Goal: Transaction & Acquisition: Purchase product/service

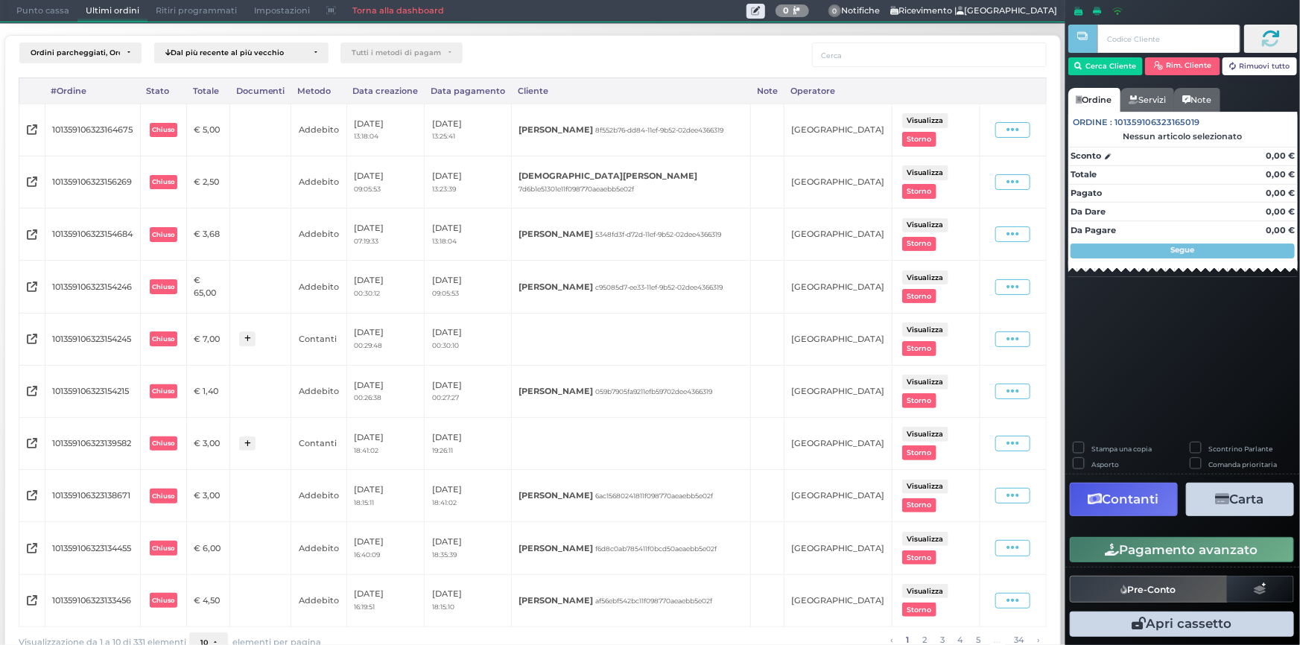
click at [40, 4] on span "Punto cassa" at bounding box center [42, 11] width 69 height 21
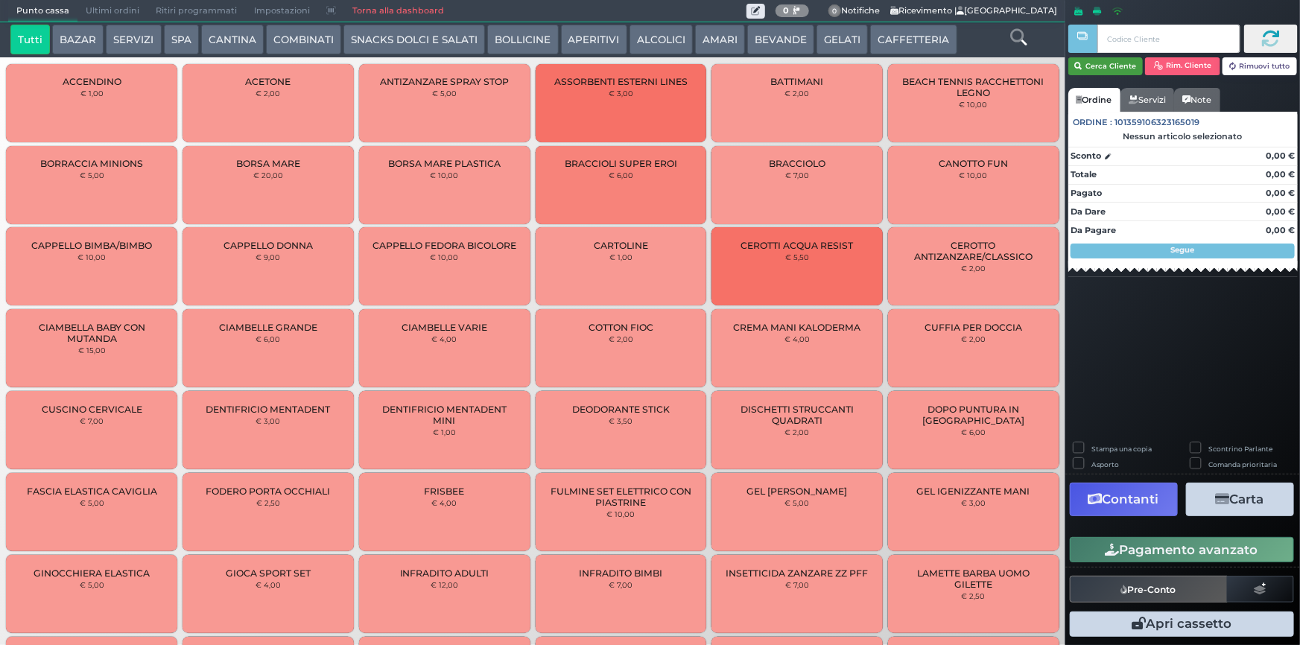
click at [1097, 66] on button "Cerca Cliente" at bounding box center [1105, 66] width 75 height 18
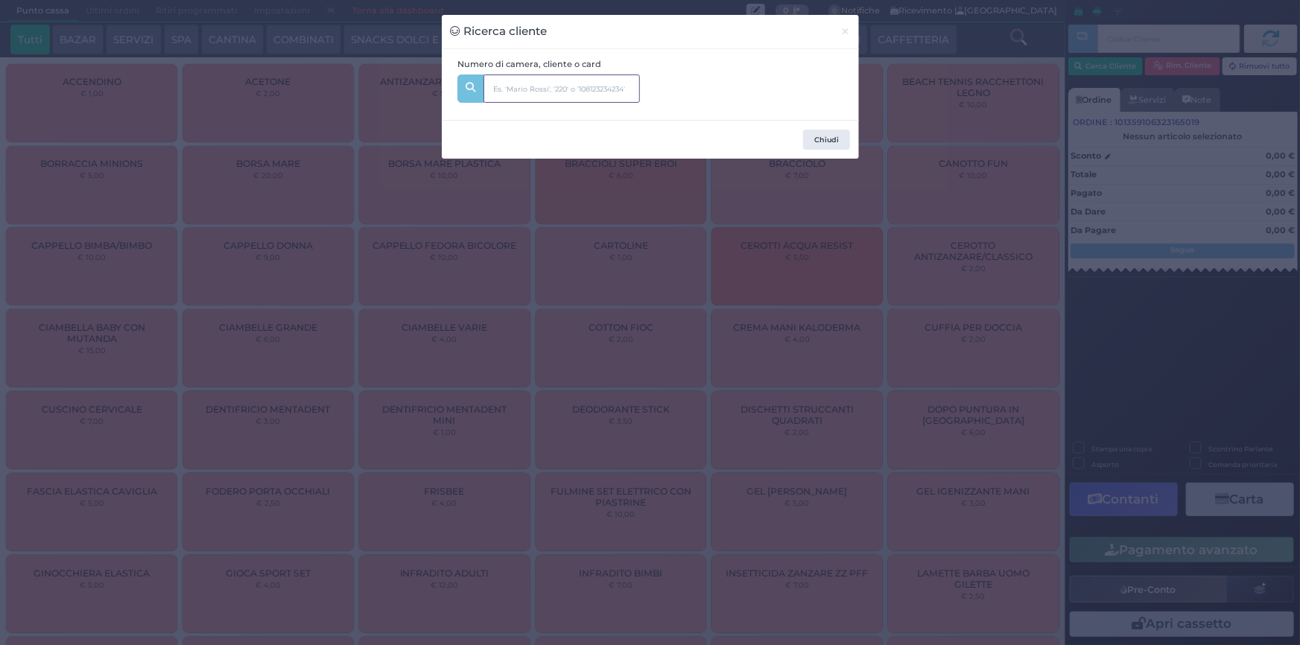
drag, startPoint x: 540, startPoint y: 94, endPoint x: 534, endPoint y: 82, distance: 13.3
click at [540, 93] on input "text" at bounding box center [561, 88] width 156 height 28
type input "133"
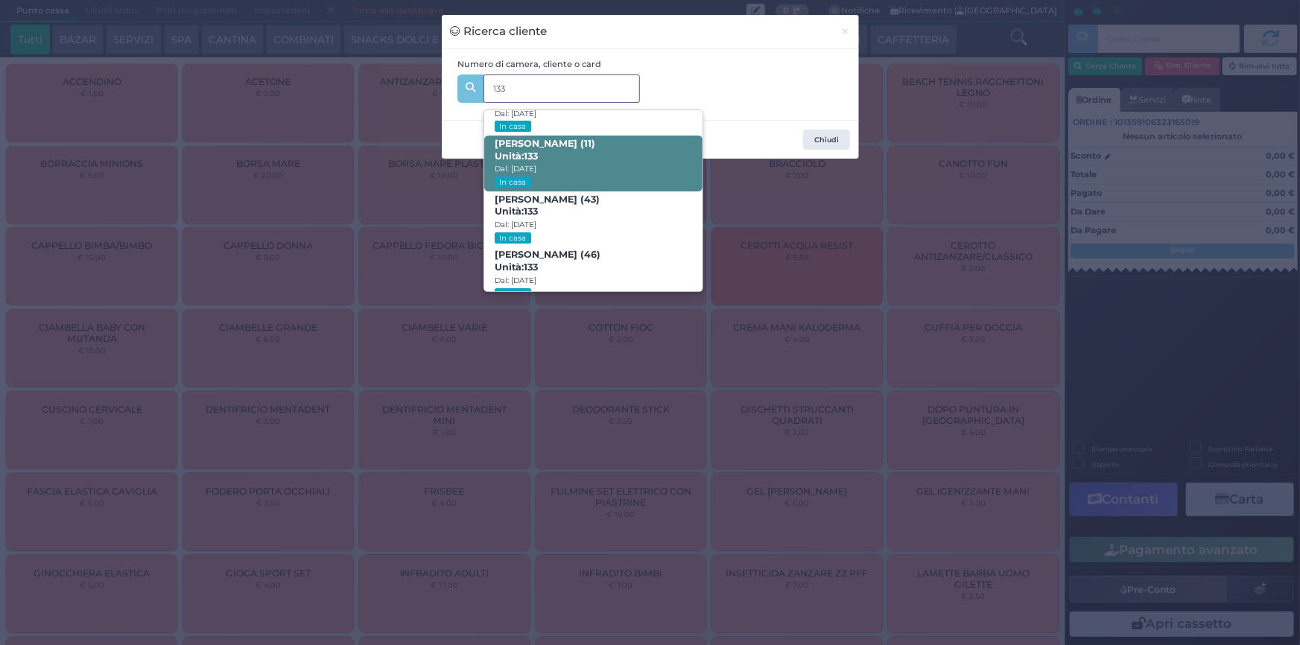
scroll to position [70, 0]
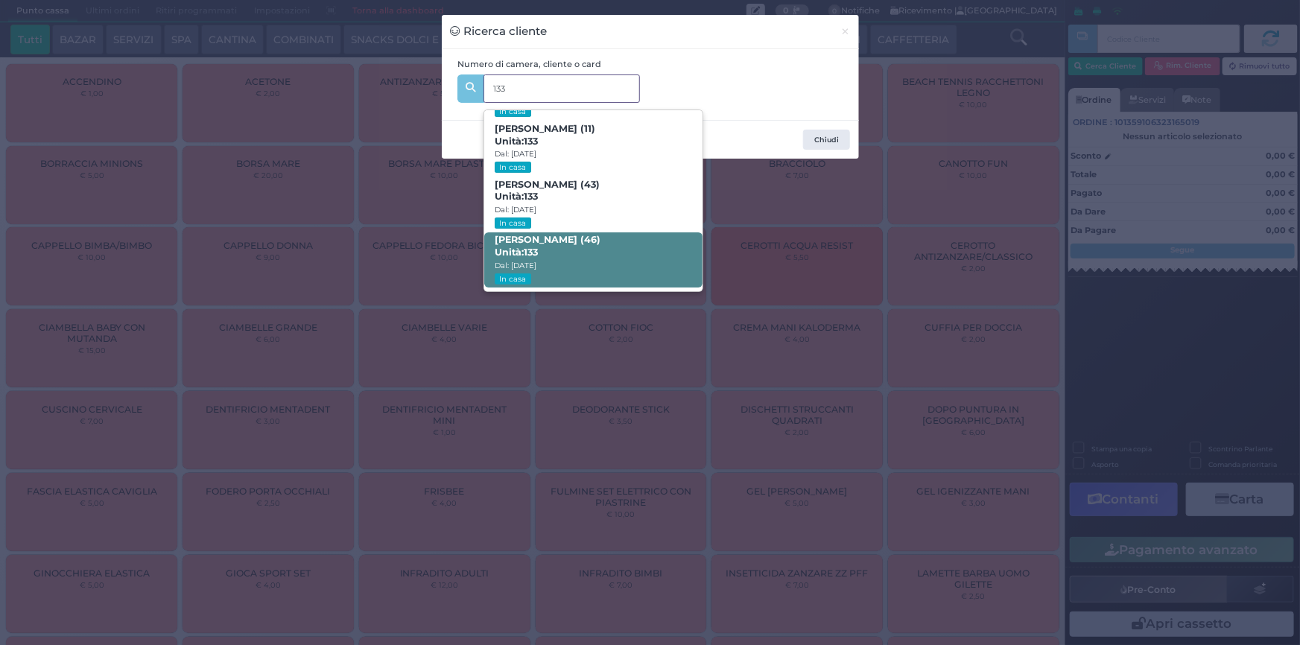
click at [611, 240] on span "Francesco Berardi (46) Unità: 133 Dal: 09/08/2025 In casa" at bounding box center [593, 260] width 218 height 56
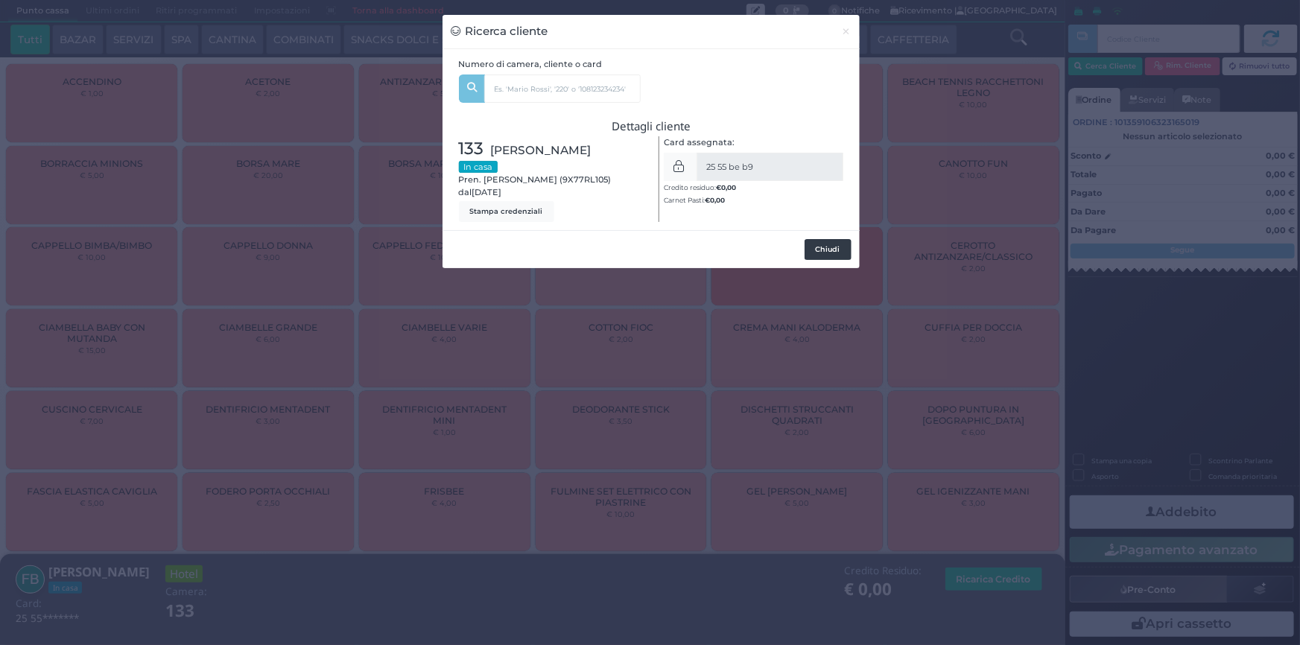
click at [822, 242] on button "Chiudi" at bounding box center [828, 249] width 47 height 21
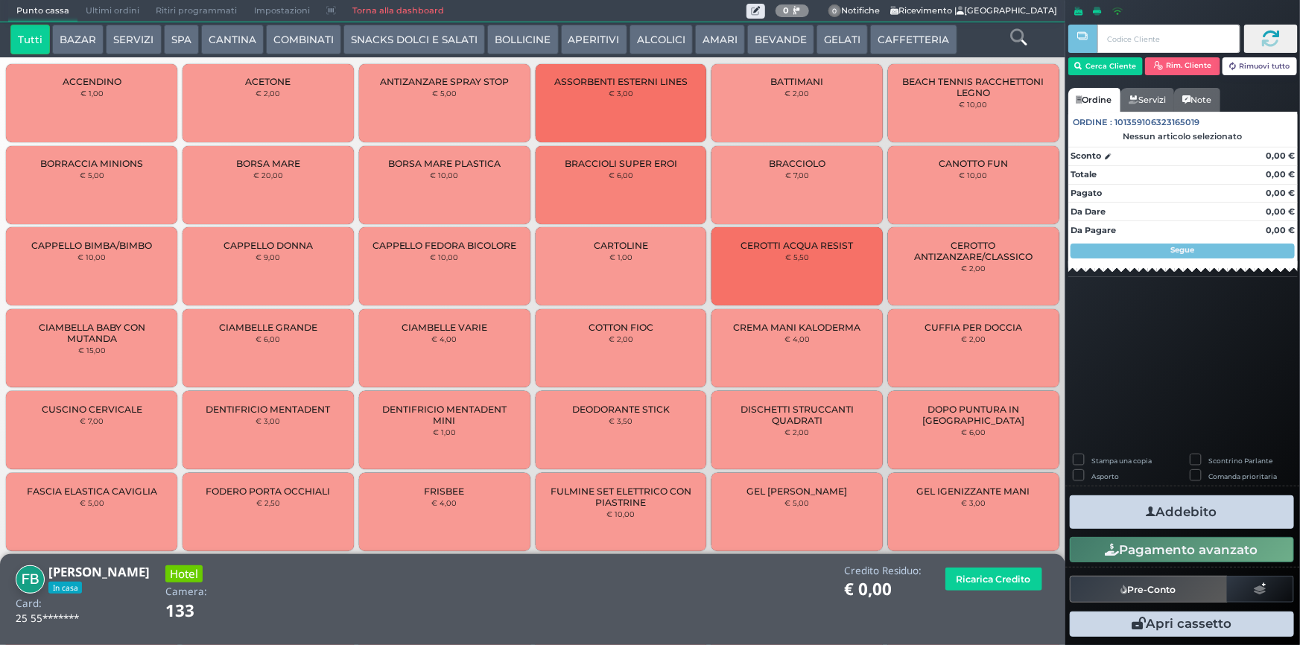
click at [133, 44] on button "SERVIZI" at bounding box center [133, 40] width 55 height 30
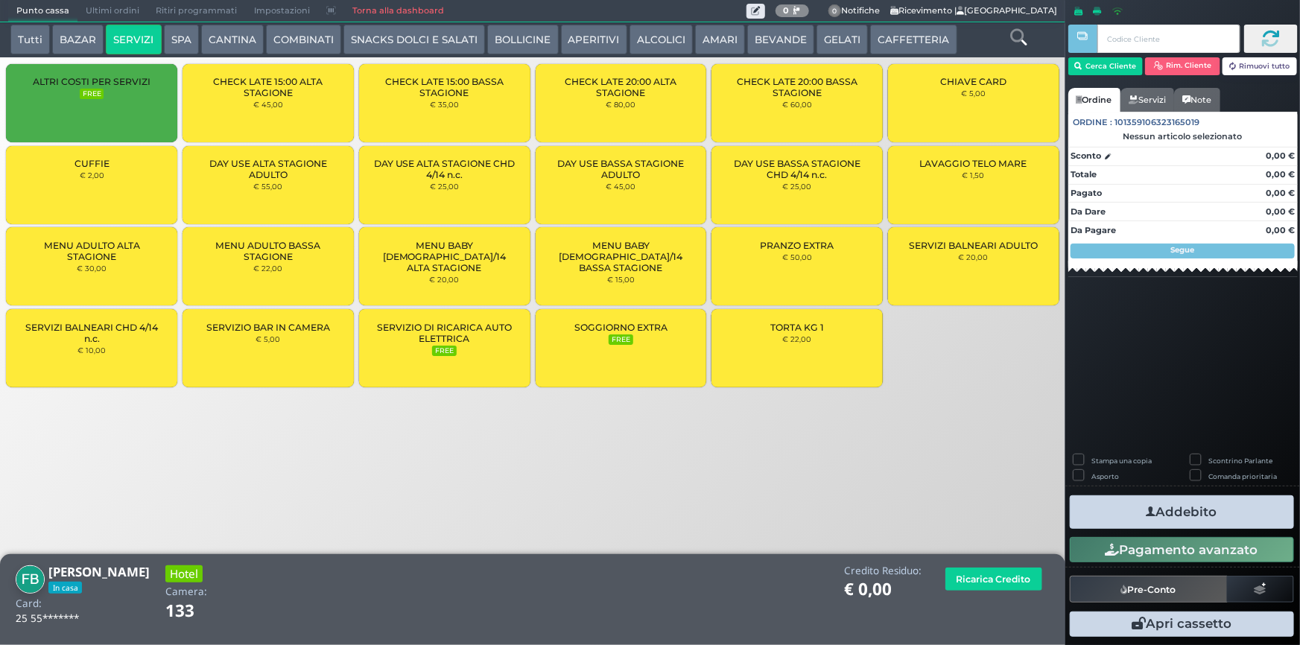
click at [960, 161] on span "LAVAGGIO TELO MARE" at bounding box center [973, 163] width 107 height 11
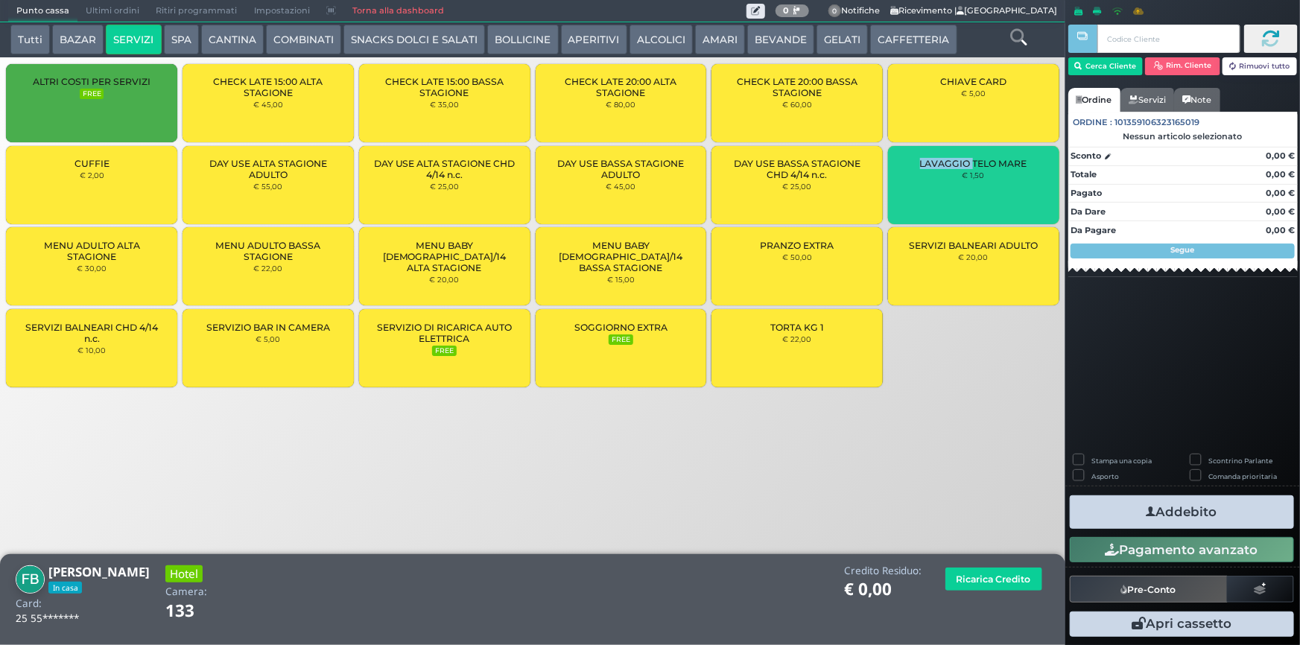
click at [960, 161] on span "LAVAGGIO TELO MARE" at bounding box center [973, 163] width 107 height 11
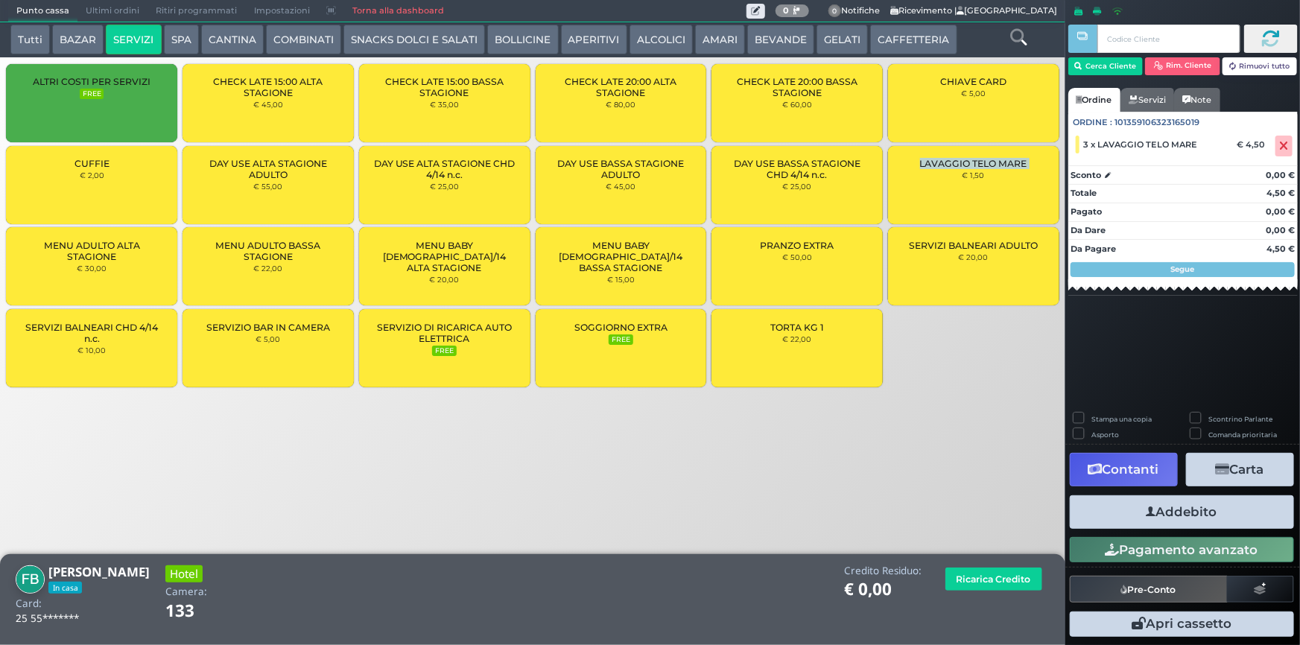
click at [961, 164] on span "LAVAGGIO TELO MARE" at bounding box center [973, 163] width 107 height 11
click at [1127, 509] on button "Addebito" at bounding box center [1182, 512] width 224 height 34
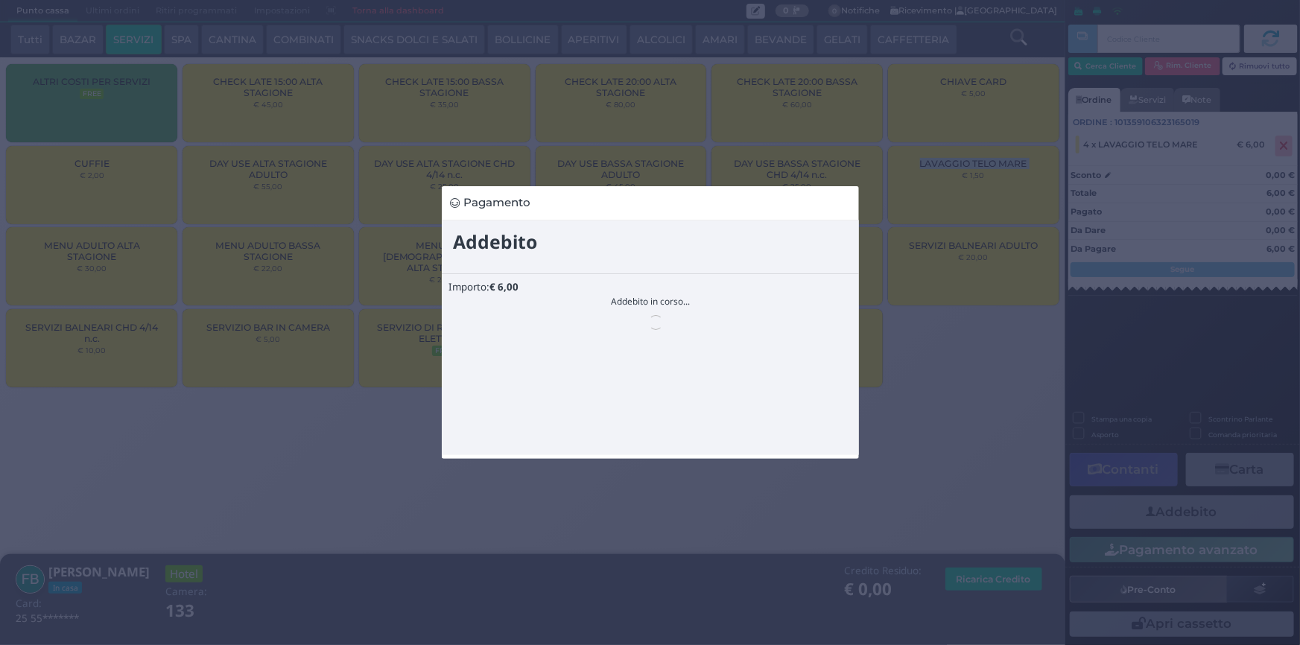
scroll to position [0, 0]
